Goal: Task Accomplishment & Management: Manage account settings

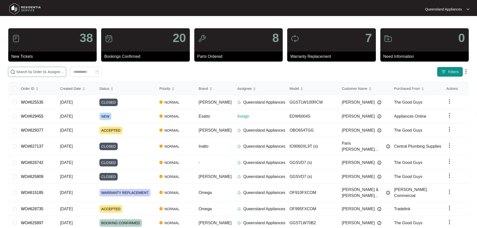
click at [50, 73] on input "text" at bounding box center [40, 72] width 48 height 6
paste input "629455"
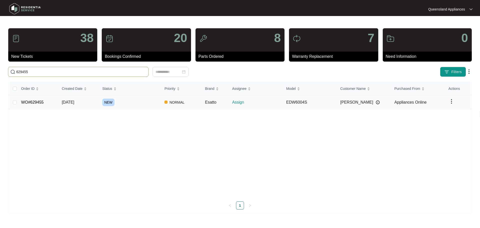
type input "629455"
click at [128, 100] on div "NEW" at bounding box center [131, 103] width 58 height 8
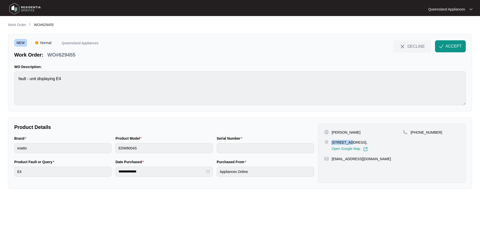
drag, startPoint x: 331, startPoint y: 142, endPoint x: 349, endPoint y: 144, distance: 17.7
click at [349, 144] on div "[STREET_ADDRESS], Open Google Map" at bounding box center [364, 146] width 79 height 12
copy p "6 Sharven"
click at [181, 155] on div "Product Model EDW6004S" at bounding box center [164, 148] width 101 height 24
click at [453, 47] on span "ACCEPT" at bounding box center [454, 46] width 16 height 6
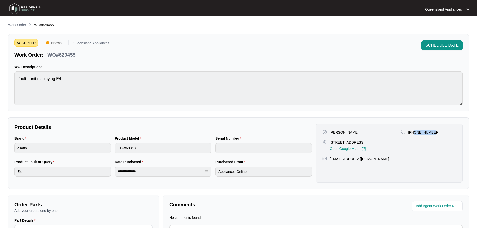
drag, startPoint x: 413, startPoint y: 132, endPoint x: 434, endPoint y: 131, distance: 21.0
click at [434, 131] on div "[PHONE_NUMBER]" at bounding box center [428, 132] width 56 height 5
copy p "416009545"
click at [27, 24] on link "Work Order" at bounding box center [17, 25] width 20 height 6
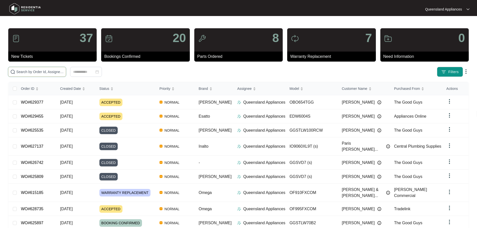
click at [64, 74] on input "text" at bounding box center [40, 72] width 48 height 6
paste input "612271"
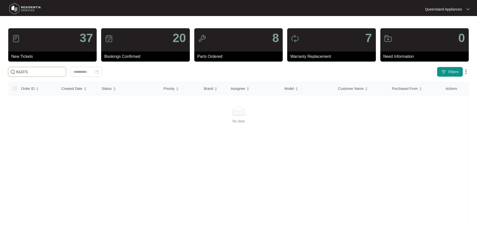
drag, startPoint x: 25, startPoint y: 72, endPoint x: 0, endPoint y: 67, distance: 25.7
click at [0, 67] on main "37 New Tickets 20 Bookings Confirmed 8 Parts Ordered 7 Warranty Replacement 0 N…" at bounding box center [238, 117] width 477 height 235
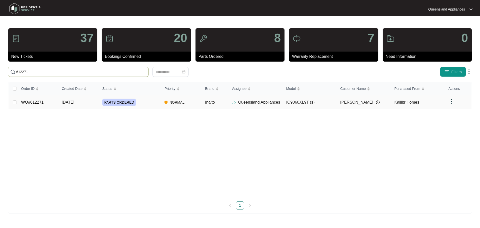
type input "612271"
click at [174, 104] on span "NORMAL" at bounding box center [177, 102] width 19 height 6
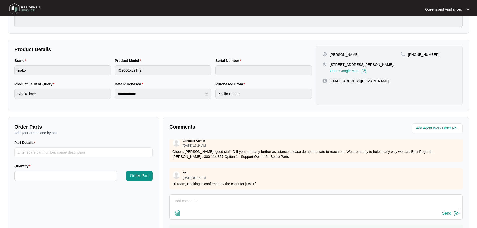
scroll to position [4, 0]
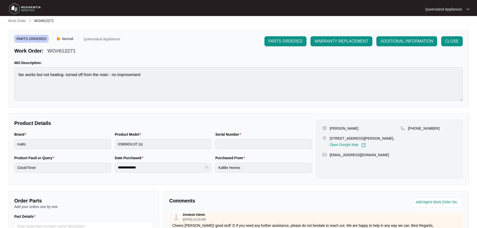
click at [19, 25] on div "**********" at bounding box center [238, 169] width 461 height 302
click at [17, 23] on p "Work Order" at bounding box center [17, 20] width 18 height 5
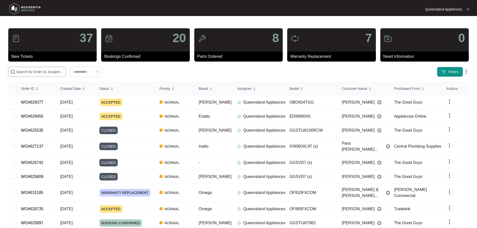
click at [45, 72] on input "text" at bounding box center [40, 72] width 48 height 6
paste input "628461"
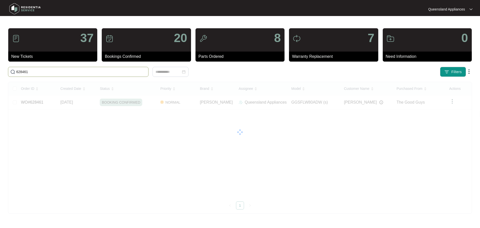
click at [103, 73] on input "628461" at bounding box center [81, 72] width 130 height 6
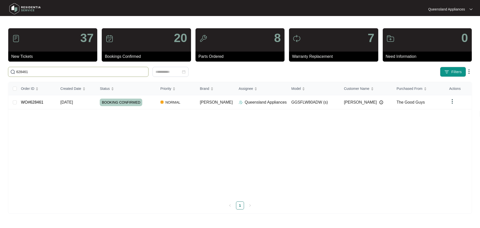
paste input "0210"
click at [137, 73] on input "620210" at bounding box center [81, 72] width 130 height 6
paste input "4229"
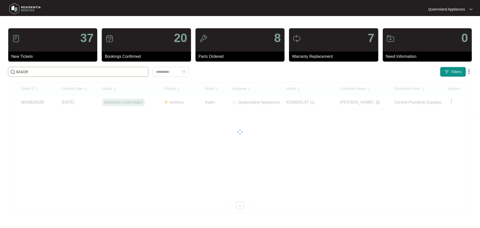
click at [126, 74] on input "624229" at bounding box center [81, 72] width 130 height 6
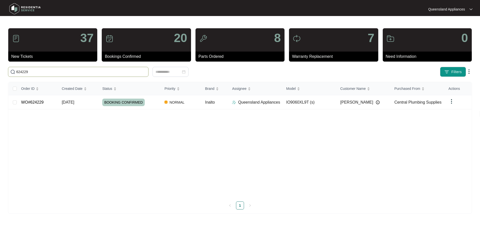
click at [126, 74] on input "624229" at bounding box center [81, 72] width 130 height 6
paste input "5124"
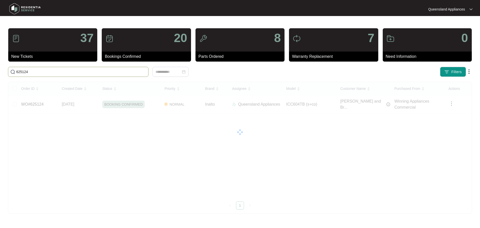
click at [138, 71] on input "625124" at bounding box center [81, 72] width 130 height 6
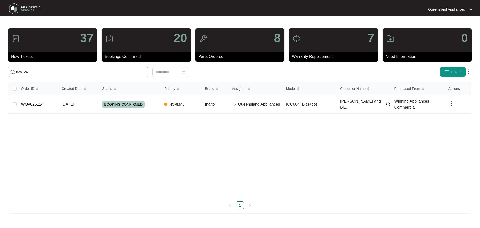
click at [138, 71] on input "625124" at bounding box center [81, 72] width 130 height 6
paste input "705"
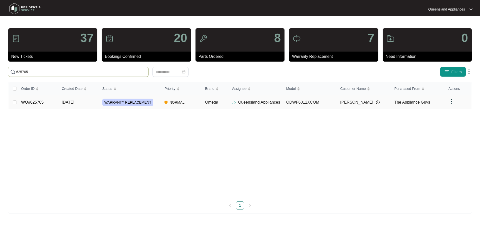
type input "625705"
click at [306, 107] on td "ODWF6012XCOM" at bounding box center [309, 102] width 54 height 14
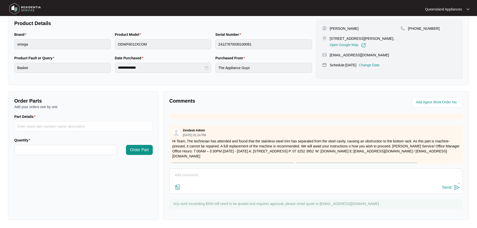
scroll to position [87, 0]
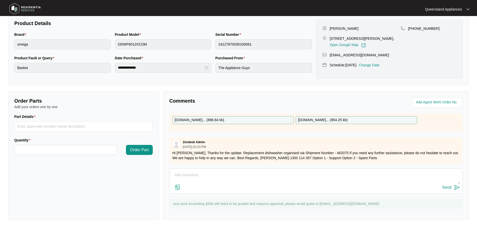
drag, startPoint x: 284, startPoint y: 173, endPoint x: 295, endPoint y: 171, distance: 11.5
click at [284, 173] on textarea at bounding box center [316, 177] width 288 height 13
click at [227, 181] on textarea at bounding box center [316, 177] width 288 height 13
drag, startPoint x: 285, startPoint y: 175, endPoint x: 280, endPoint y: 175, distance: 5.0
click at [285, 176] on textarea "Hi Team, Client has requested [DATE] booking. We will reach out closer to the d…" at bounding box center [316, 177] width 288 height 13
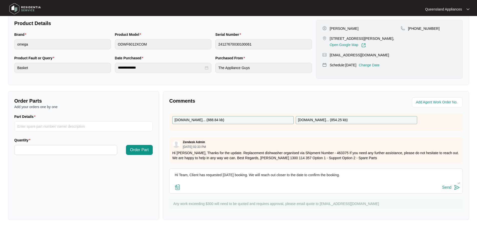
click at [276, 174] on textarea "Hi Team, Client has requested [DATE] booking. We will reach out closer to the d…" at bounding box center [316, 177] width 288 height 13
type textarea "Hi Team, Client has requested [DATE] booking. We will reach out directly to the…"
click at [448, 187] on div "Send" at bounding box center [446, 187] width 9 height 5
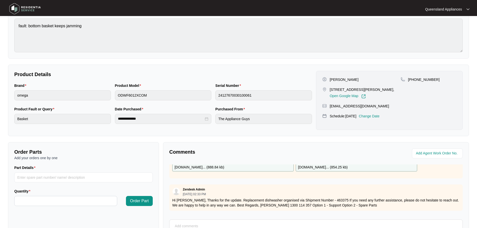
scroll to position [4, 0]
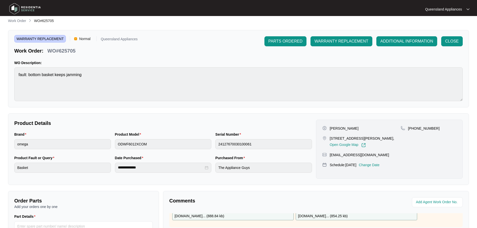
click at [23, 20] on p "Work Order" at bounding box center [17, 20] width 18 height 5
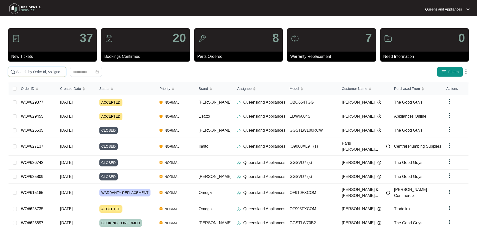
click at [64, 70] on input "text" at bounding box center [40, 72] width 48 height 6
paste input "626902"
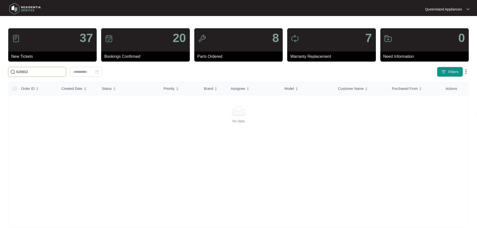
drag, startPoint x: 23, startPoint y: 72, endPoint x: 0, endPoint y: 69, distance: 23.2
click at [0, 69] on main "37 New Tickets 20 Bookings Confirmed 8 Parts Ordered 7 Warranty Replacement 0 N…" at bounding box center [238, 117] width 477 height 235
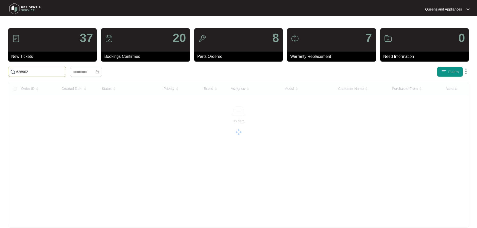
click at [33, 70] on input "626902" at bounding box center [40, 72] width 48 height 6
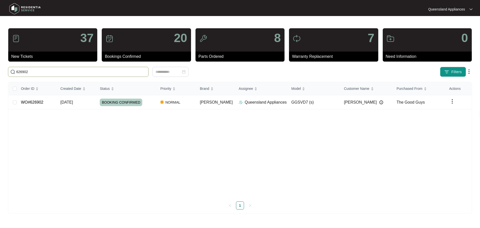
click at [85, 72] on input "626902" at bounding box center [81, 72] width 130 height 6
paste input "7093"
click at [59, 71] on input "627093" at bounding box center [81, 72] width 130 height 6
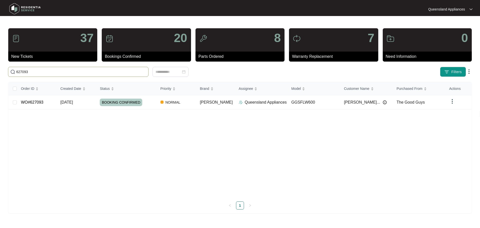
paste input "120"
click at [91, 74] on input "627120" at bounding box center [81, 72] width 130 height 6
paste input "722"
click at [50, 73] on input "627722" at bounding box center [81, 72] width 130 height 6
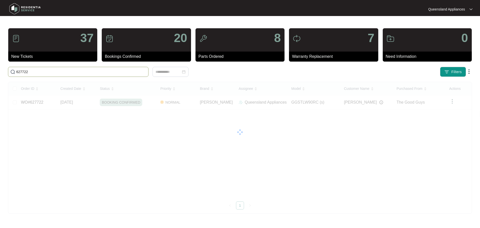
click at [50, 73] on input "627722" at bounding box center [81, 72] width 130 height 6
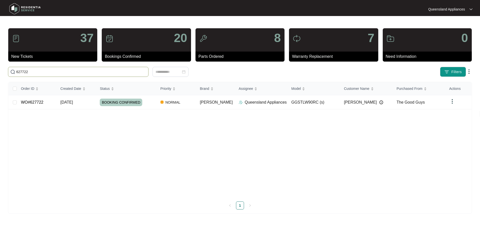
click at [50, 73] on input "627722" at bounding box center [81, 72] width 130 height 6
paste input "929"
click at [116, 71] on input "627929" at bounding box center [81, 72] width 130 height 6
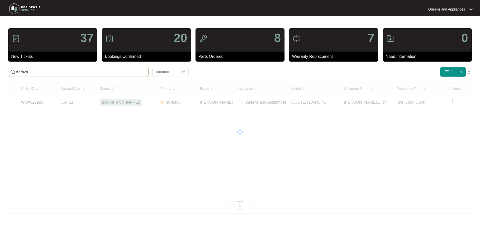
click at [116, 71] on input "627929" at bounding box center [81, 72] width 130 height 6
paste input "8036"
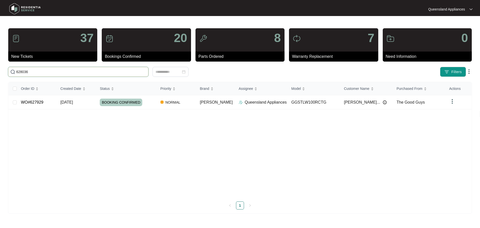
click at [124, 70] on input "628036" at bounding box center [81, 72] width 130 height 6
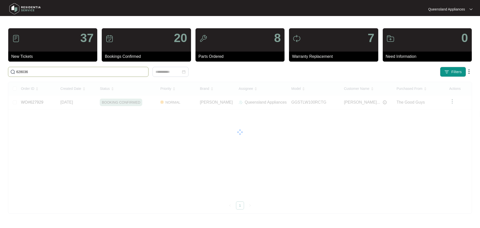
click at [124, 70] on input "628036" at bounding box center [81, 72] width 130 height 6
paste input "287"
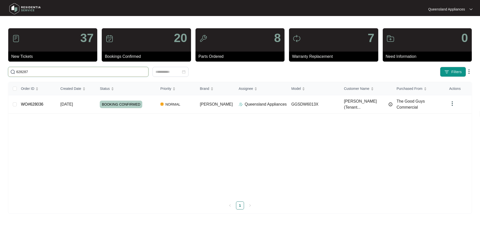
click at [140, 71] on input "628287" at bounding box center [81, 72] width 130 height 6
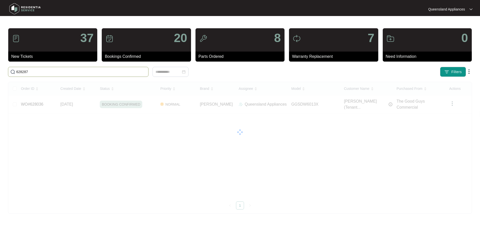
click at [140, 71] on input "628287" at bounding box center [81, 72] width 130 height 6
paste input "355"
click at [113, 71] on input "628355" at bounding box center [81, 72] width 130 height 6
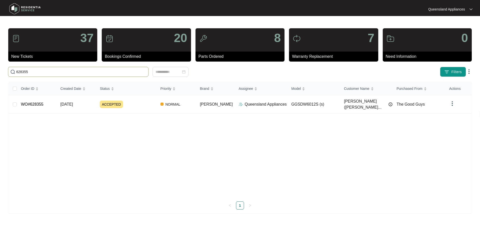
click at [113, 71] on input "628355" at bounding box center [81, 72] width 130 height 6
paste input "523"
type input "628523"
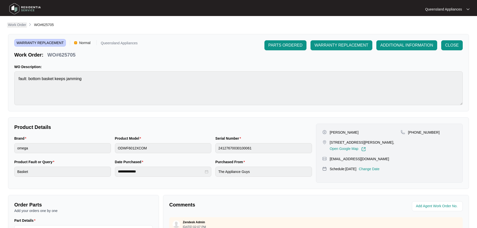
click at [14, 26] on p "Work Order" at bounding box center [17, 24] width 18 height 5
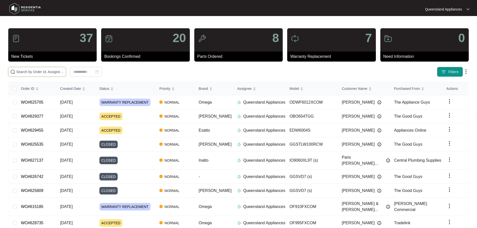
click at [64, 71] on input "text" at bounding box center [40, 72] width 48 height 6
paste input "628355"
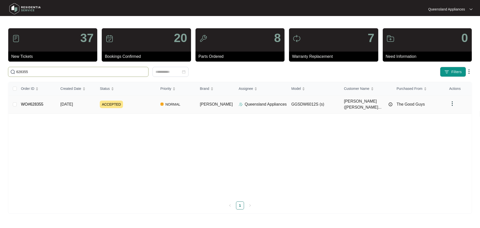
type input "628355"
click at [140, 104] on div "ACCEPTED" at bounding box center [128, 105] width 57 height 8
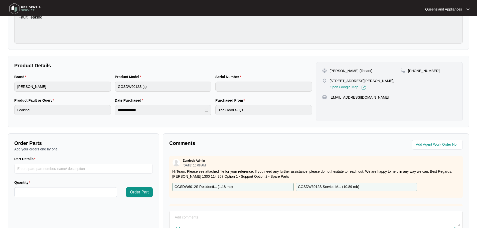
scroll to position [104, 0]
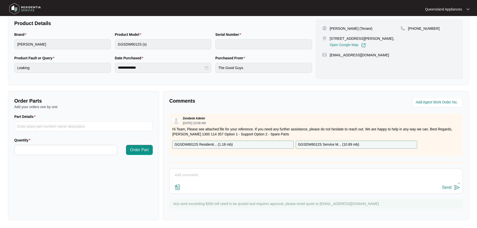
click at [216, 173] on textarea at bounding box center [316, 177] width 288 height 13
type textarea "h"
type textarea "Hi Team, We attempted to schedule this service for [DATE] however client was un…"
click at [445, 185] on div "Send" at bounding box center [446, 187] width 9 height 5
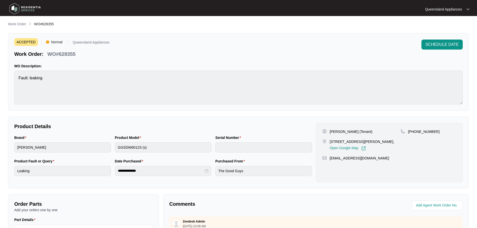
scroll to position [0, 0]
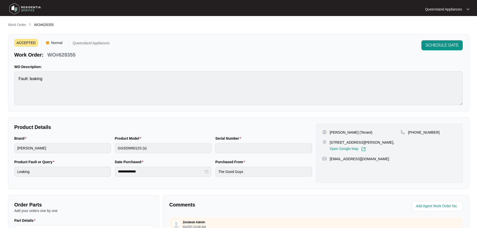
click at [21, 28] on li "Work Order" at bounding box center [17, 25] width 18 height 6
click at [18, 24] on p "Work Order" at bounding box center [17, 24] width 18 height 5
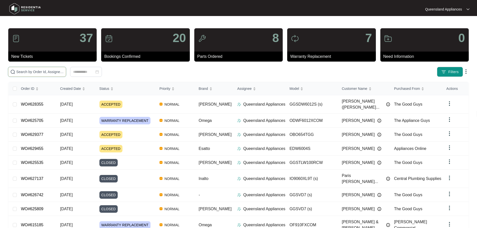
click at [64, 71] on input "text" at bounding box center [40, 72] width 48 height 6
paste input "628587"
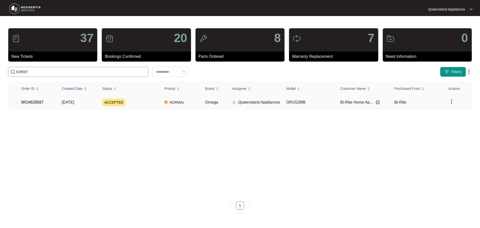
type input "628587"
click at [132, 104] on div "ACCEPTED" at bounding box center [131, 103] width 58 height 8
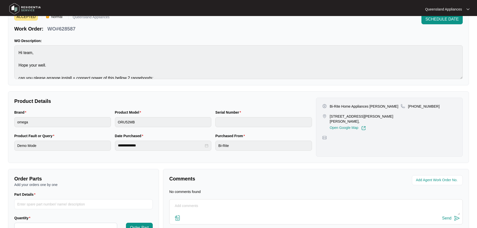
scroll to position [57, 0]
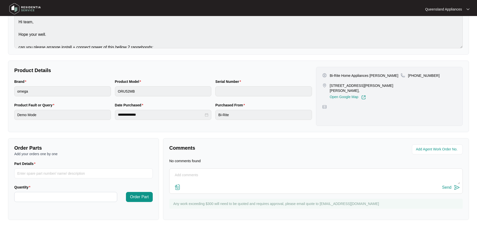
click at [236, 174] on textarea at bounding box center [316, 177] width 288 height 13
type textarea "Hi Team, We are organising a suitable booking date with the client."
click at [449, 186] on div "Send" at bounding box center [446, 187] width 9 height 5
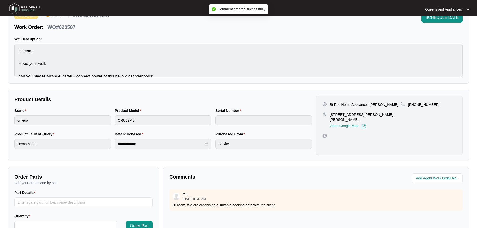
scroll to position [0, 0]
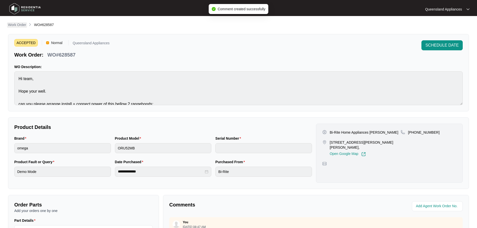
click at [25, 27] on p "Work Order" at bounding box center [17, 24] width 18 height 5
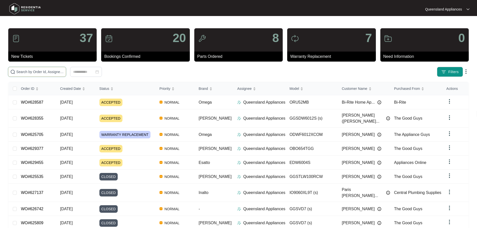
click at [64, 71] on input "text" at bounding box center [40, 72] width 48 height 6
paste input "628741"
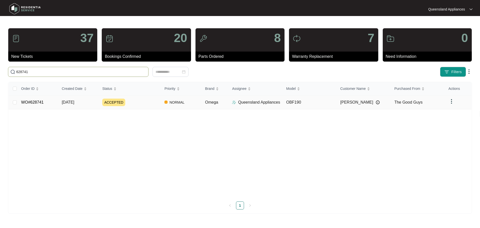
type input "628741"
click at [145, 103] on div "ACCEPTED" at bounding box center [131, 103] width 58 height 8
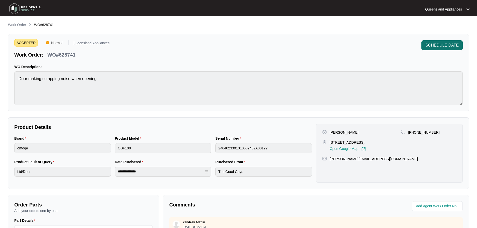
click at [427, 45] on span "SCHEDULE DATE" at bounding box center [441, 45] width 33 height 6
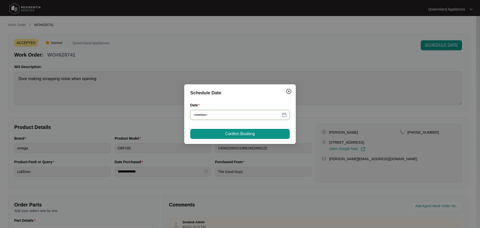
click at [277, 116] on input "Date" at bounding box center [237, 115] width 88 height 6
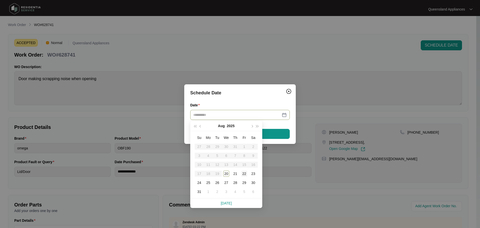
type input "**********"
drag, startPoint x: 245, startPoint y: 175, endPoint x: 240, endPoint y: 156, distance: 18.9
click at [244, 174] on div "22" at bounding box center [244, 174] width 6 height 6
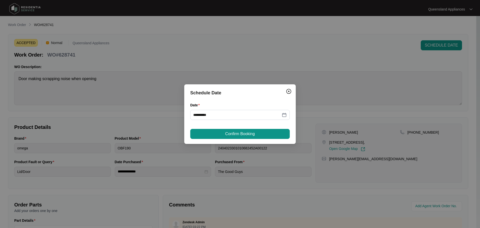
click at [234, 128] on div "**********" at bounding box center [240, 114] width 112 height 60
click at [243, 131] on span "Confirm Booking" at bounding box center [240, 134] width 30 height 6
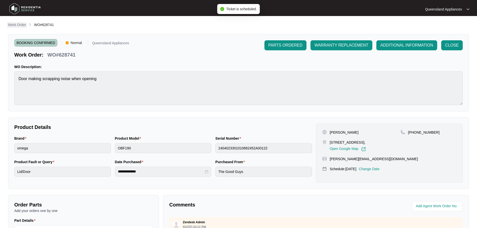
click at [18, 27] on p "Work Order" at bounding box center [17, 24] width 18 height 5
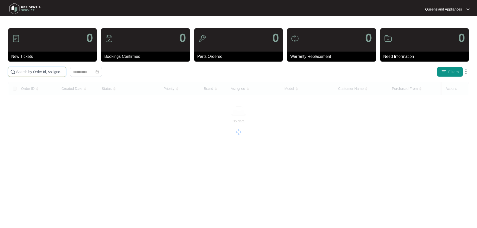
click at [52, 72] on input "text" at bounding box center [40, 72] width 48 height 6
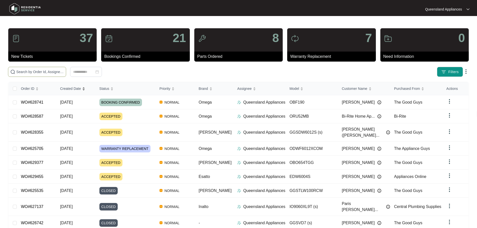
paste input "628748"
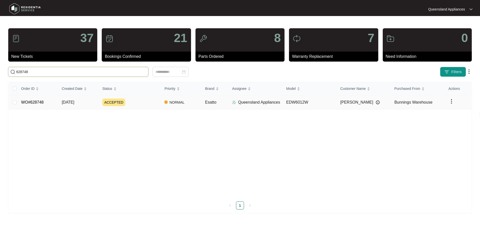
type input "628748"
click at [158, 104] on div "ACCEPTED" at bounding box center [131, 103] width 58 height 8
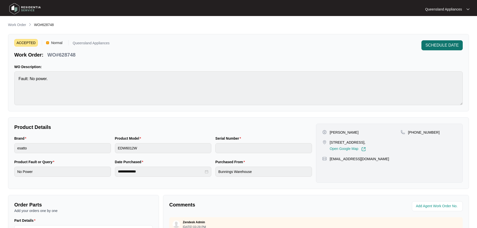
click at [441, 44] on span "SCHEDULE DATE" at bounding box center [441, 45] width 33 height 6
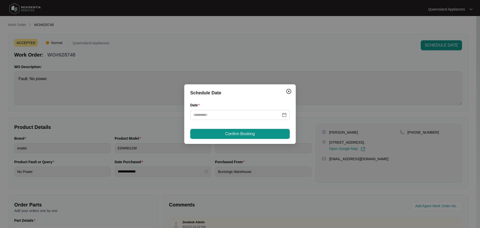
click at [250, 109] on div "Date" at bounding box center [240, 106] width 100 height 8
click at [252, 114] on input "Date" at bounding box center [237, 115] width 88 height 6
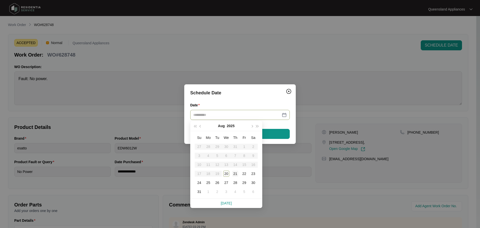
type input "**********"
click at [236, 174] on div "21" at bounding box center [235, 174] width 6 height 6
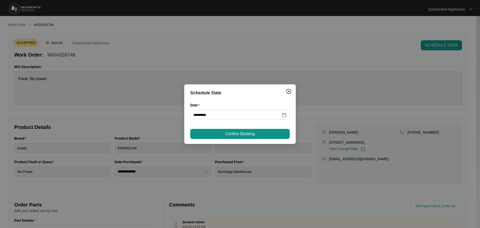
drag, startPoint x: 238, startPoint y: 137, endPoint x: 242, endPoint y: 134, distance: 5.1
click at [238, 136] on button "Confirm Booking" at bounding box center [240, 134] width 100 height 10
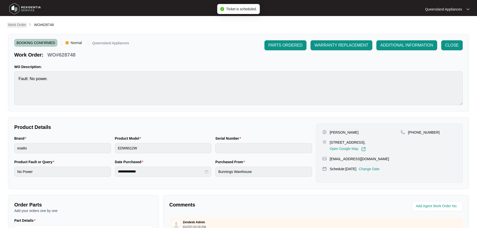
click at [12, 24] on p "Work Order" at bounding box center [17, 24] width 18 height 5
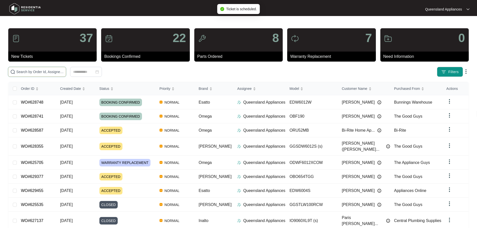
click at [64, 69] on input "text" at bounding box center [40, 72] width 48 height 6
paste input "628839"
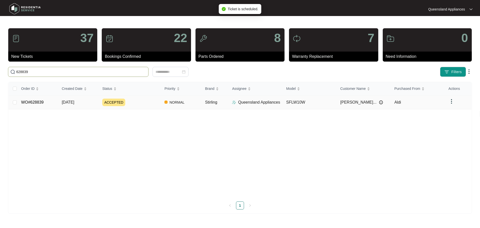
type input "628839"
click at [150, 101] on div "ACCEPTED" at bounding box center [131, 103] width 58 height 8
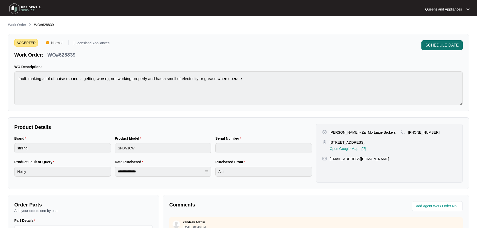
click at [437, 44] on span "SCHEDULE DATE" at bounding box center [441, 45] width 33 height 6
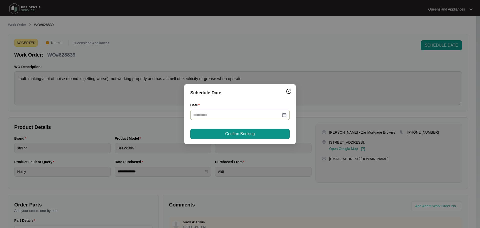
drag, startPoint x: 255, startPoint y: 116, endPoint x: 256, endPoint y: 118, distance: 2.7
click at [255, 116] on input "Date" at bounding box center [237, 115] width 88 height 6
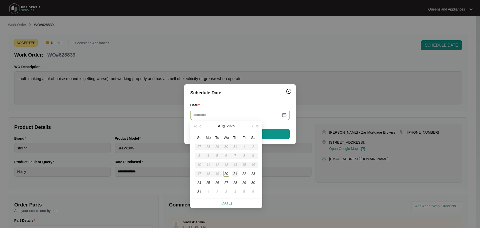
type input "**********"
click at [236, 173] on div "21" at bounding box center [235, 174] width 6 height 6
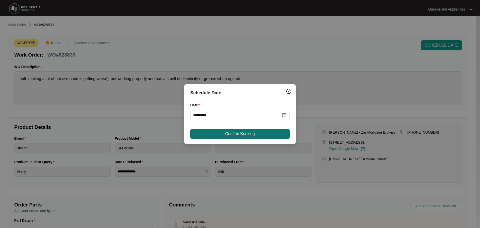
click at [232, 134] on span "Confirm Booking" at bounding box center [240, 134] width 30 height 6
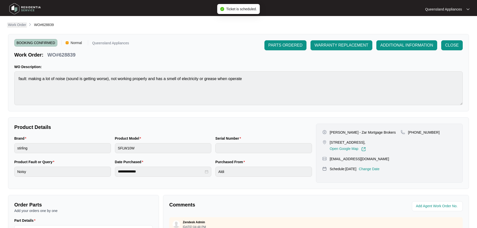
click at [20, 23] on p "Work Order" at bounding box center [17, 24] width 18 height 5
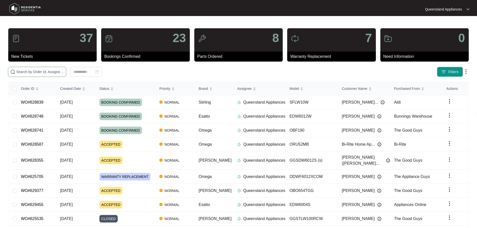
click at [55, 72] on input "text" at bounding box center [40, 72] width 48 height 6
paste input "628967"
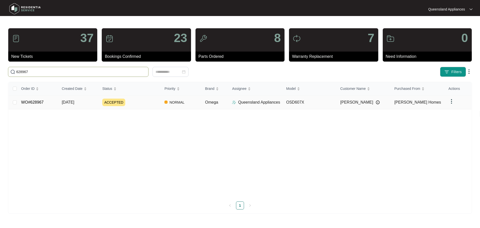
type input "628967"
drag, startPoint x: 144, startPoint y: 106, endPoint x: 148, endPoint y: 107, distance: 3.8
click at [144, 106] on td "ACCEPTED" at bounding box center [129, 102] width 62 height 14
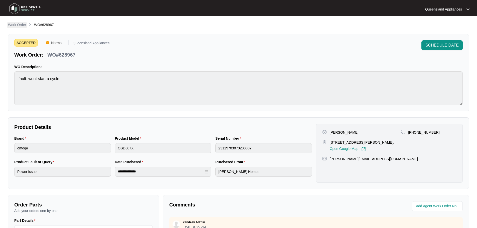
click at [15, 25] on p "Work Order" at bounding box center [17, 24] width 18 height 5
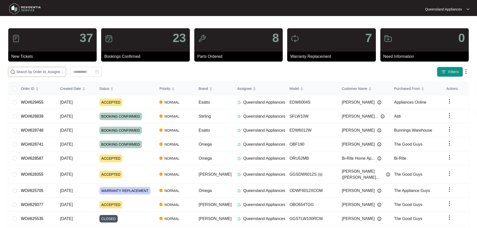
click at [64, 74] on input "text" at bounding box center [40, 72] width 48 height 6
paste input "629103"
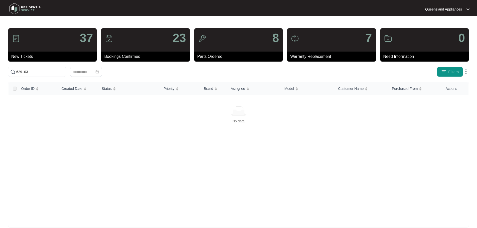
click at [149, 104] on div "No data" at bounding box center [239, 161] width 460 height 134
drag, startPoint x: 25, startPoint y: 71, endPoint x: 0, endPoint y: 42, distance: 37.6
click at [0, 49] on main "37 New Tickets 23 Bookings Confirmed 8 Parts Ordered 7 Warranty Replacement 0 N…" at bounding box center [238, 117] width 477 height 235
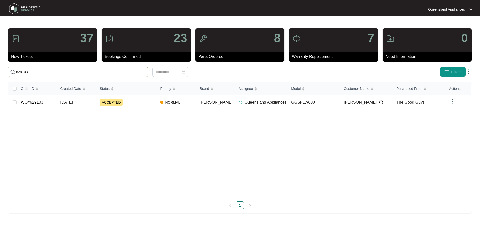
type input "629103"
click at [102, 102] on div "Order ID Created Date Status Priority Brand Assignee Model Customer Name Purcha…" at bounding box center [240, 145] width 463 height 127
click at [235, 109] on td "Queensland Appliances" at bounding box center [261, 102] width 53 height 14
click at [239, 105] on div "Queensland Appliances" at bounding box center [263, 102] width 49 height 6
click at [294, 105] on td "GGSFLW600" at bounding box center [314, 102] width 53 height 14
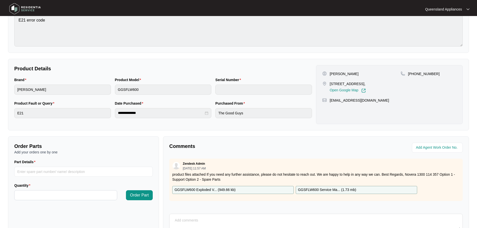
scroll to position [104, 0]
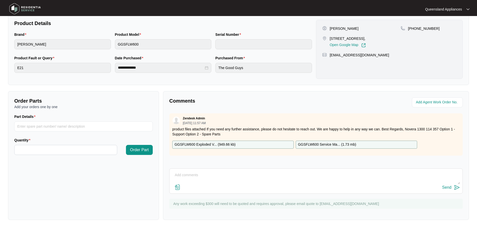
click at [258, 167] on div "Comments Zendesk Admin [DATE] 11:57 AM product files attached If you need any f…" at bounding box center [316, 155] width 306 height 129
click at [259, 175] on textarea at bounding box center [316, 177] width 288 height 13
type textarea "h"
click at [450, 182] on textarea "Hi Team, We are organising a suitable booking date and time with the client." at bounding box center [316, 177] width 288 height 13
type textarea "Hi Team, We are organising a suitable booking date and time with the client."
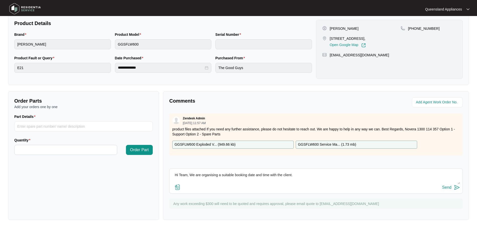
click at [450, 187] on div "Send" at bounding box center [446, 187] width 9 height 5
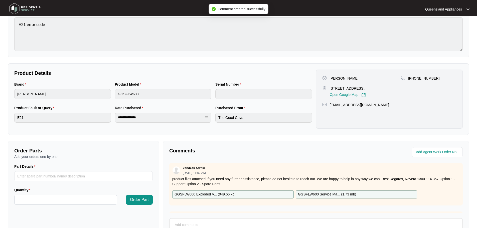
scroll to position [0, 0]
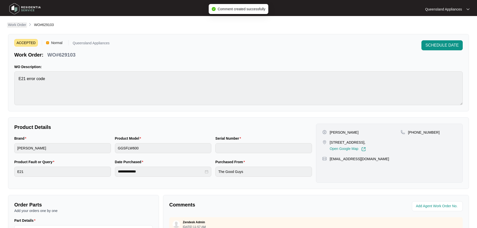
click at [24, 27] on p "Work Order" at bounding box center [17, 24] width 18 height 5
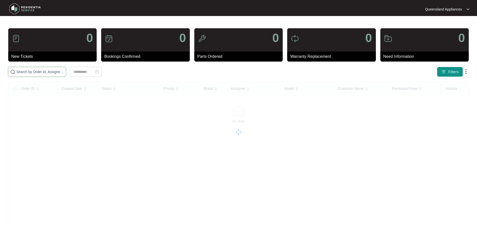
click at [64, 73] on input "text" at bounding box center [40, 72] width 48 height 6
paste input "629377"
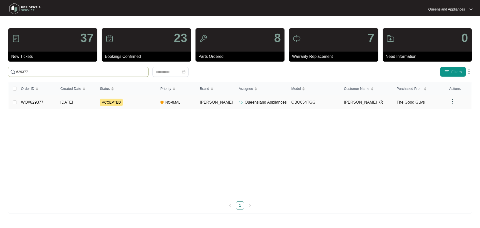
type input "629377"
click at [137, 103] on div "ACCEPTED" at bounding box center [128, 103] width 57 height 8
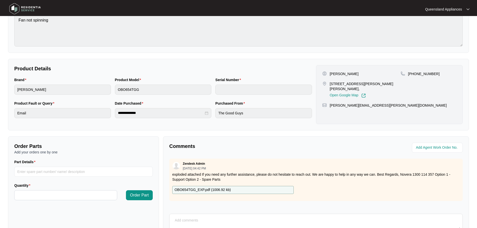
scroll to position [104, 0]
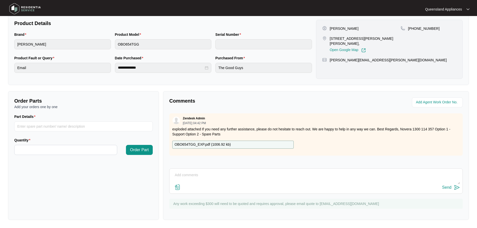
click at [276, 168] on div "Send" at bounding box center [315, 180] width 293 height 25
click at [252, 180] on textarea at bounding box center [316, 177] width 288 height 13
